Goal: Task Accomplishment & Management: Manage account settings

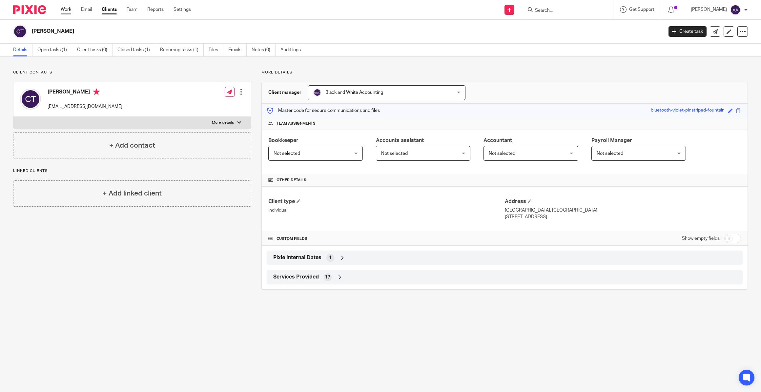
click at [63, 10] on link "Work" at bounding box center [66, 9] width 10 height 7
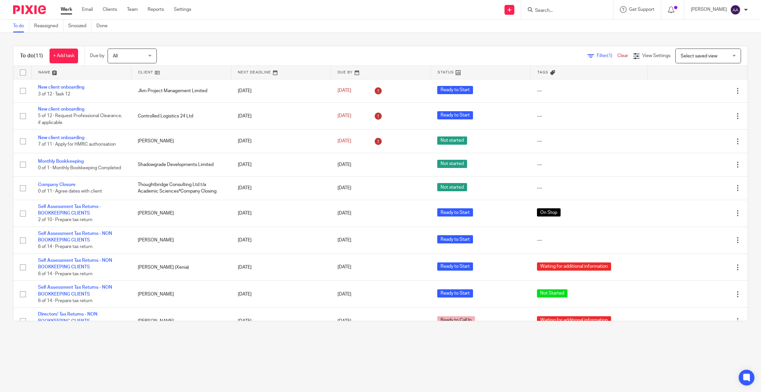
click at [545, 10] on input "Search" at bounding box center [563, 11] width 59 height 6
type input "jkm"
click at [600, 24] on link at bounding box center [603, 31] width 141 height 20
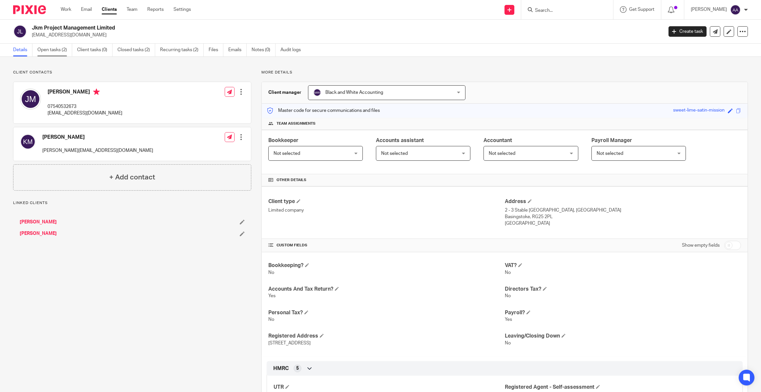
click at [49, 49] on link "Open tasks (2)" at bounding box center [54, 50] width 35 height 13
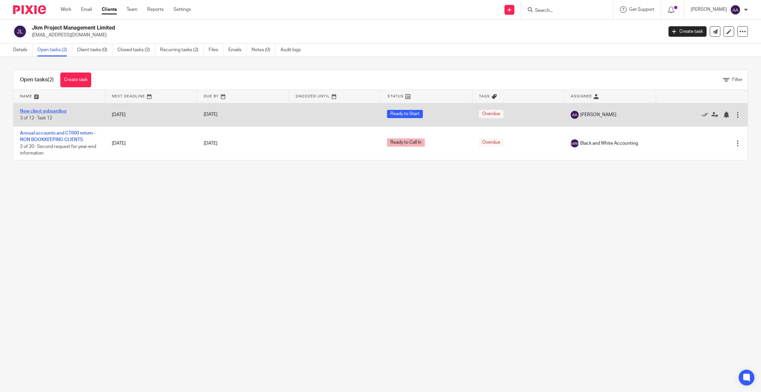
click at [57, 113] on link "New client onboarding" at bounding box center [43, 111] width 46 height 5
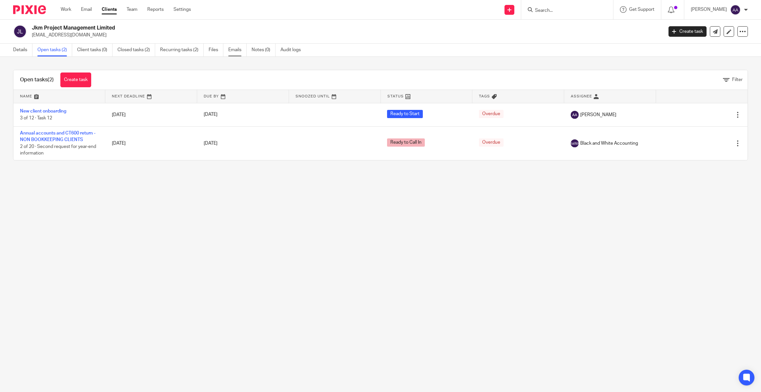
click at [235, 48] on link "Emails" at bounding box center [237, 50] width 18 height 13
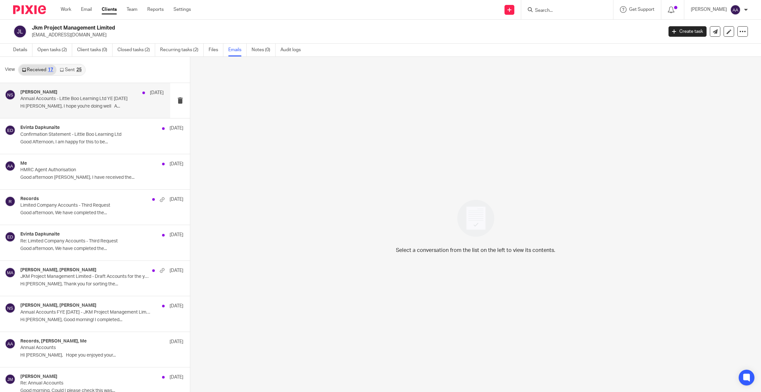
click at [76, 97] on p "Annual Accounts - Little Boo Learning Ltd YE 31 March 2025" at bounding box center [77, 99] width 115 height 6
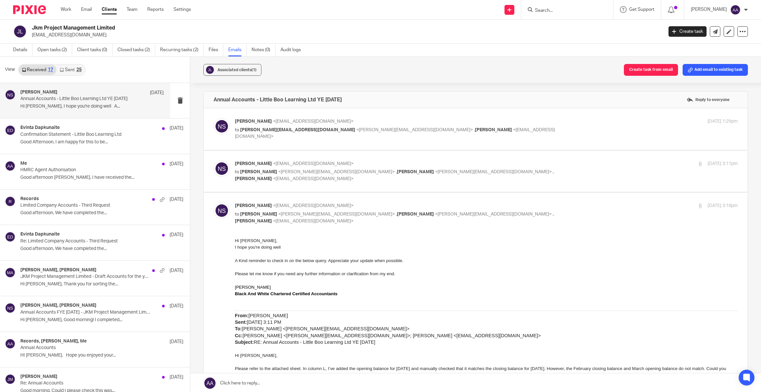
click at [294, 130] on span "[PERSON_NAME][EMAIL_ADDRESS][DOMAIN_NAME]" at bounding box center [297, 130] width 115 height 5
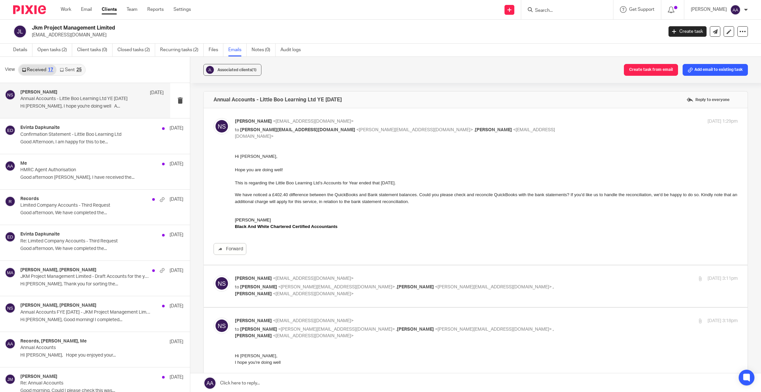
click at [395, 120] on p "Nishan Saseeharan <nishan@blackandwhiteaccounting.co.uk>" at bounding box center [402, 121] width 335 height 7
checkbox input "false"
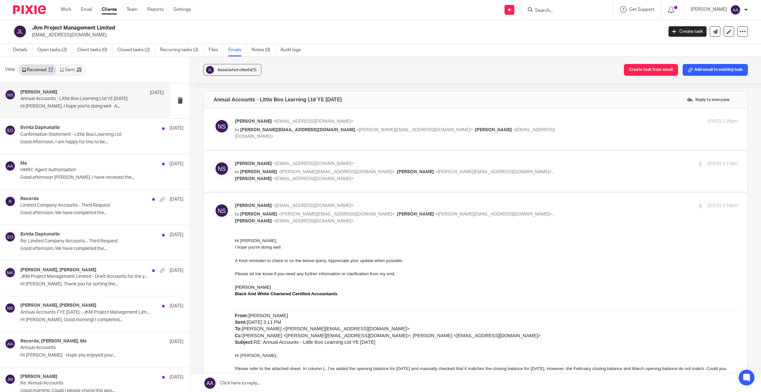
click at [340, 160] on p "Nishan Saseeharan <nishan@blackandwhiteaccounting.co.uk>" at bounding box center [402, 163] width 335 height 7
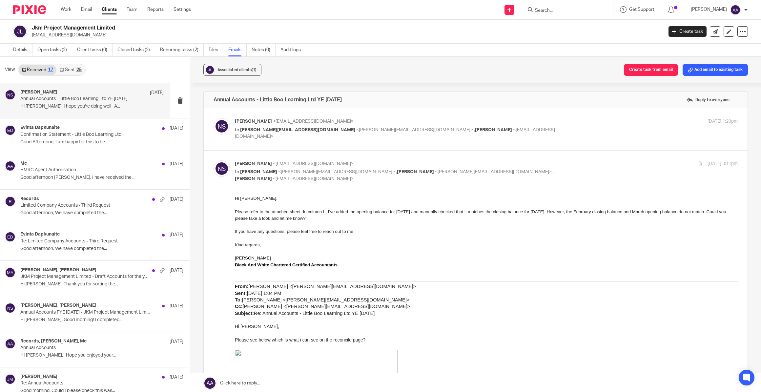
click at [332, 160] on p "Nishan Saseeharan <nishan@blackandwhiteaccounting.co.uk>" at bounding box center [402, 163] width 335 height 7
checkbox input "false"
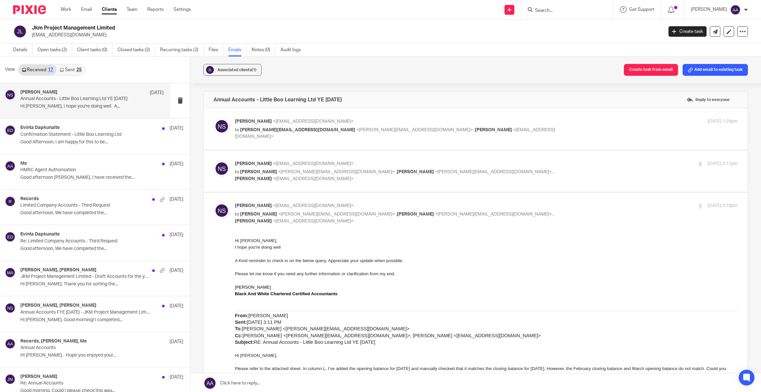
click at [214, 202] on input "checkbox" at bounding box center [213, 202] width 0 height 0
checkbox input "false"
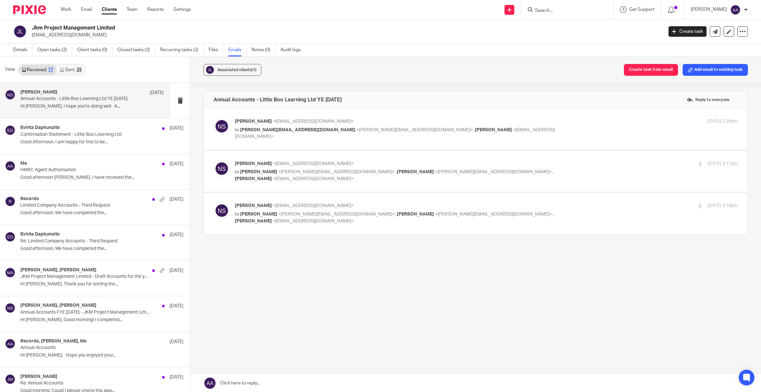
click at [331, 183] on label at bounding box center [476, 172] width 544 height 42
click at [214, 160] on input "checkbox" at bounding box center [213, 160] width 0 height 0
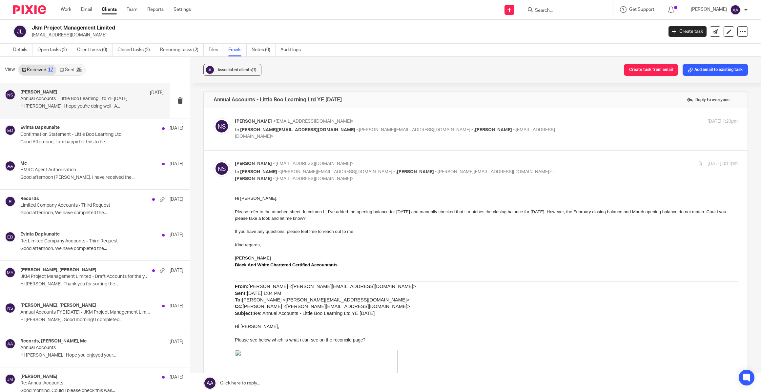
click at [344, 167] on div "Nishan Saseeharan <nishan@blackandwhiteaccounting.co.uk> to Jason Meade <jason@…" at bounding box center [402, 171] width 335 height 22
checkbox input "false"
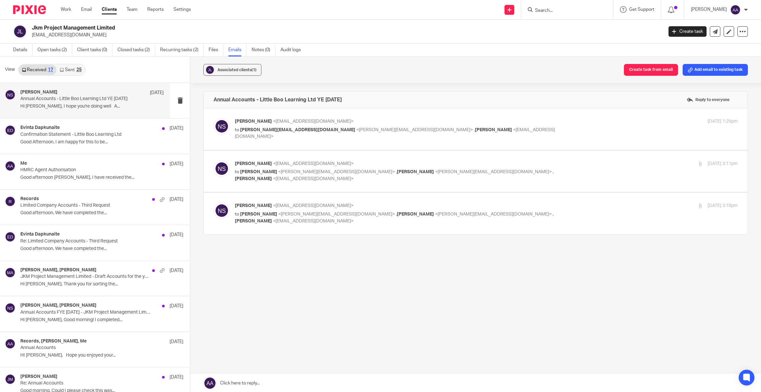
click at [334, 195] on label at bounding box center [476, 214] width 544 height 42
click at [214, 202] on input "checkbox" at bounding box center [213, 202] width 0 height 0
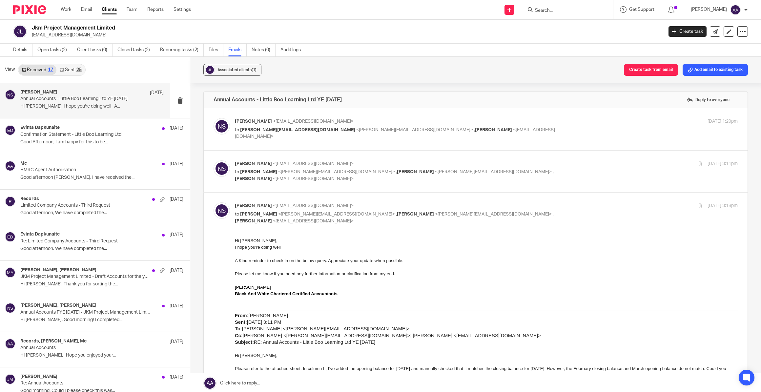
click at [214, 202] on input "checkbox" at bounding box center [213, 202] width 0 height 0
checkbox input "false"
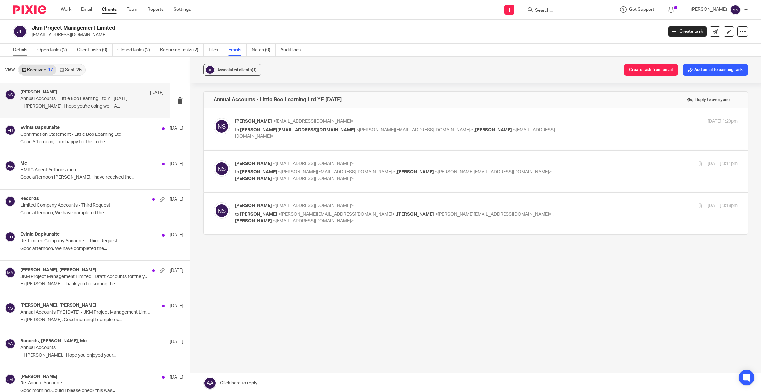
click at [15, 51] on link "Details" at bounding box center [22, 50] width 19 height 13
